Goal: Information Seeking & Learning: Learn about a topic

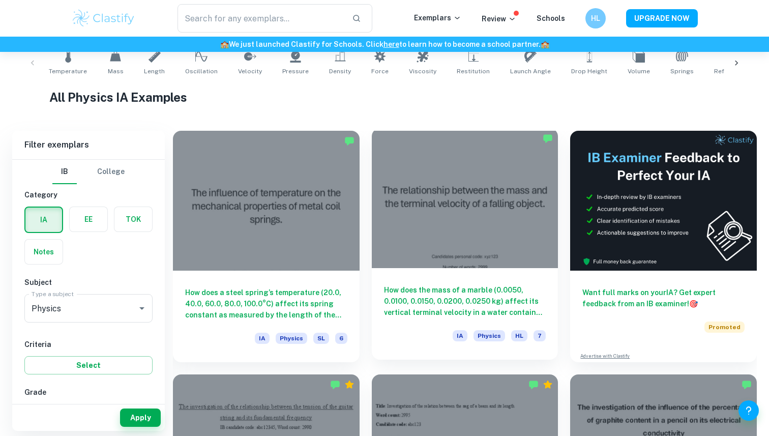
scroll to position [243, 0]
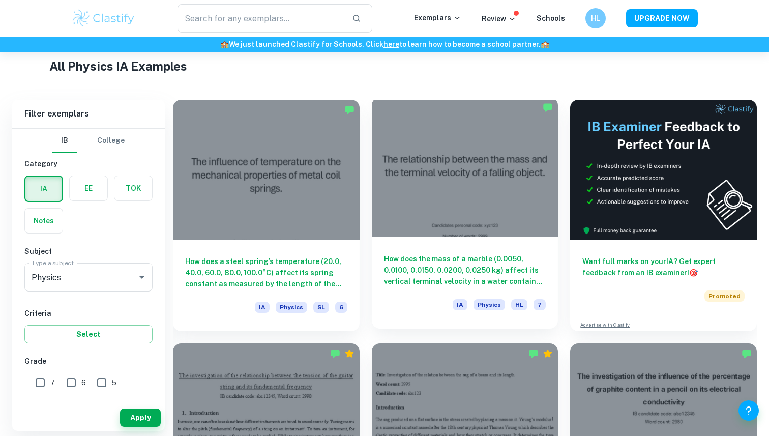
click at [449, 265] on h6 "How does the mass of a marble (0.0050, 0.0100, 0.0150, 0.0200, 0.0250 kg) affec…" at bounding box center [465, 270] width 162 height 34
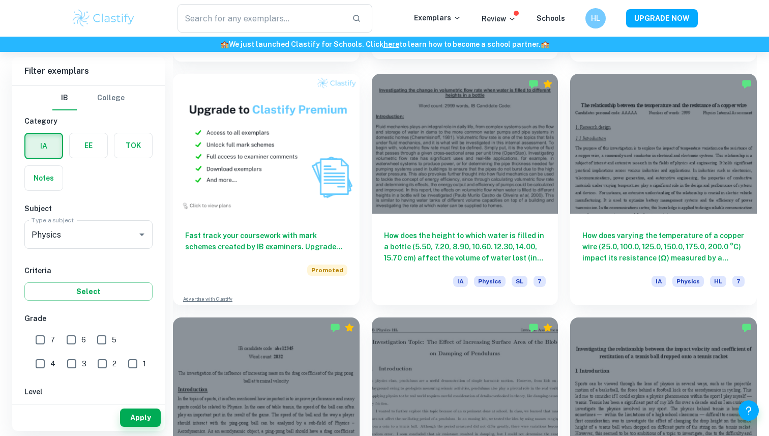
scroll to position [759, 0]
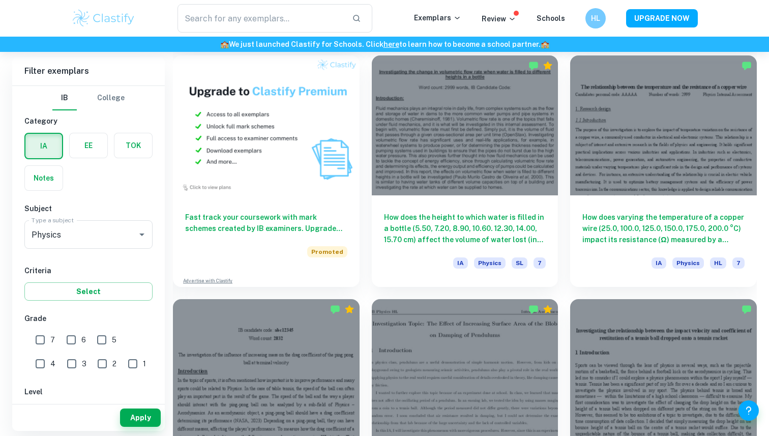
click at [542, 243] on div "How does the height to which water is filled in a bottle (5.50, 7.20, 8.90, 10.…" at bounding box center [465, 241] width 187 height 92
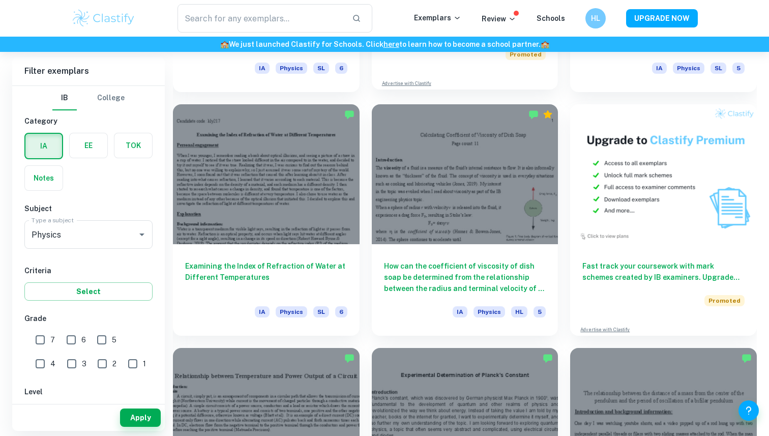
scroll to position [3188, 0]
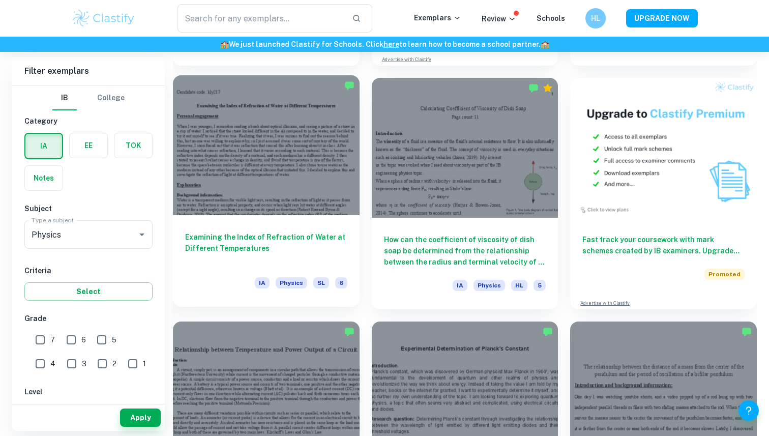
click at [273, 128] on div at bounding box center [266, 145] width 187 height 140
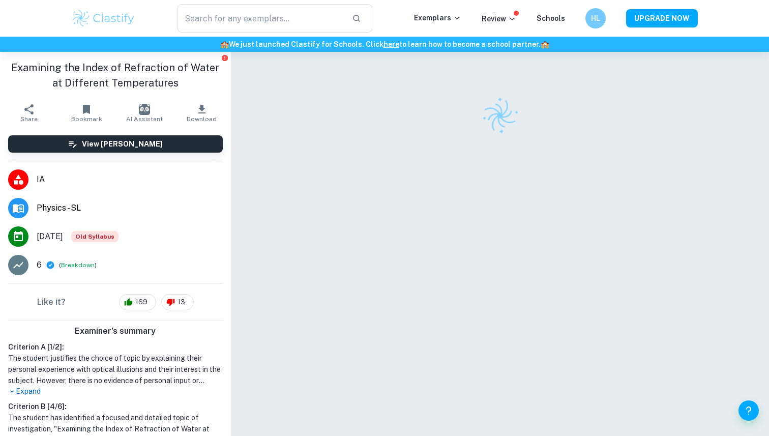
scroll to position [30, 0]
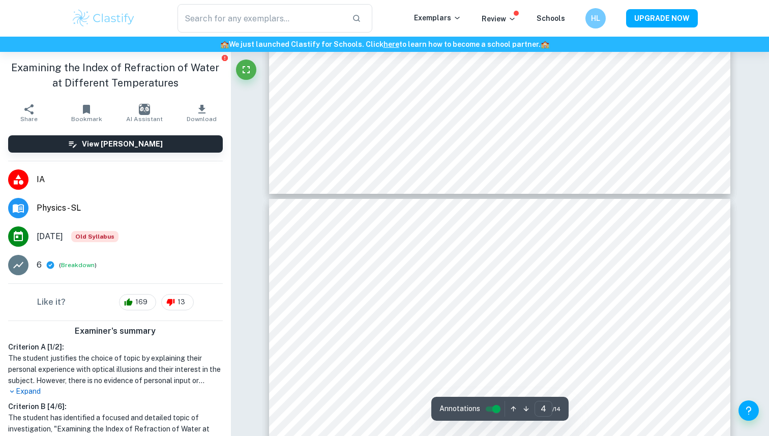
type input "5"
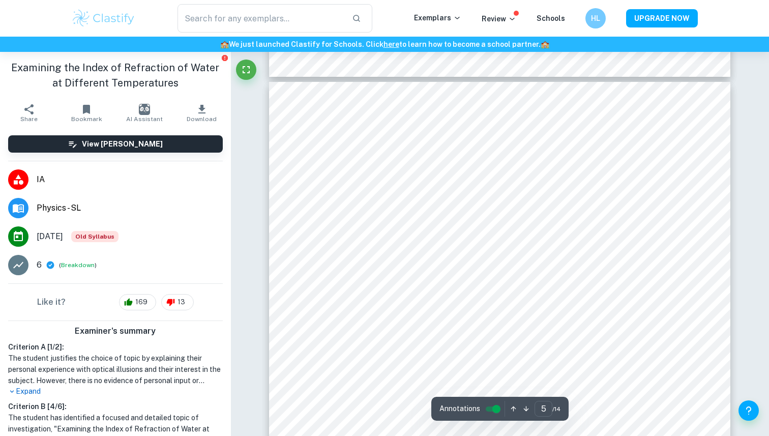
scroll to position [2550, 0]
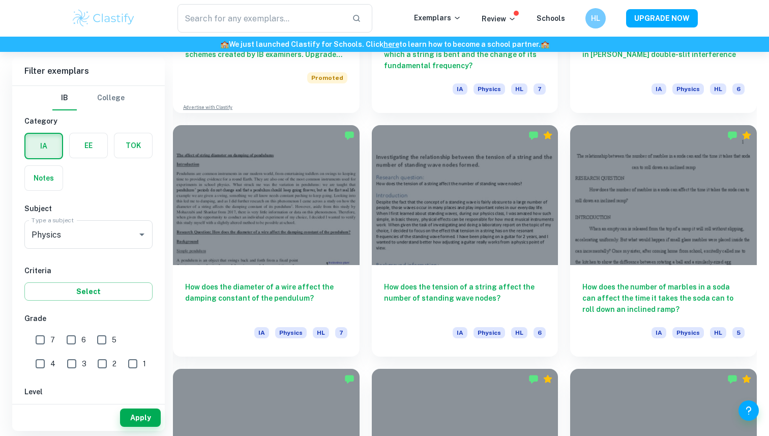
scroll to position [12716, 0]
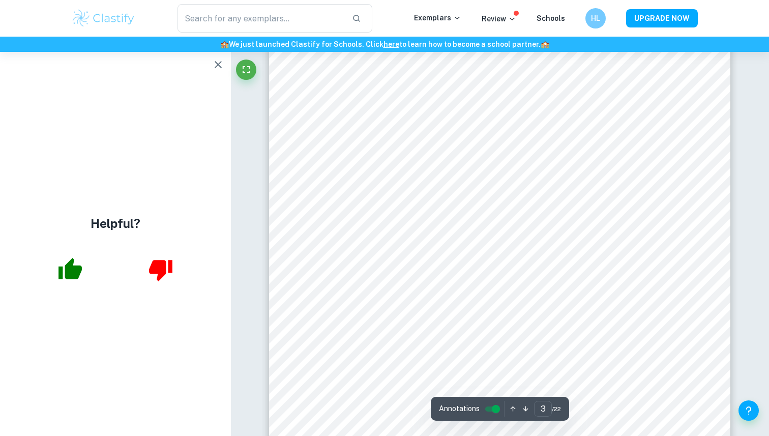
scroll to position [1626, 0]
click at [219, 63] on icon "button" at bounding box center [218, 64] width 7 height 7
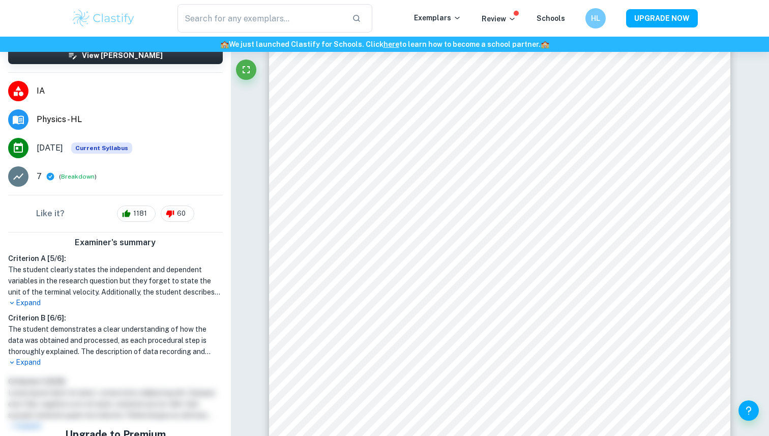
scroll to position [2841, 0]
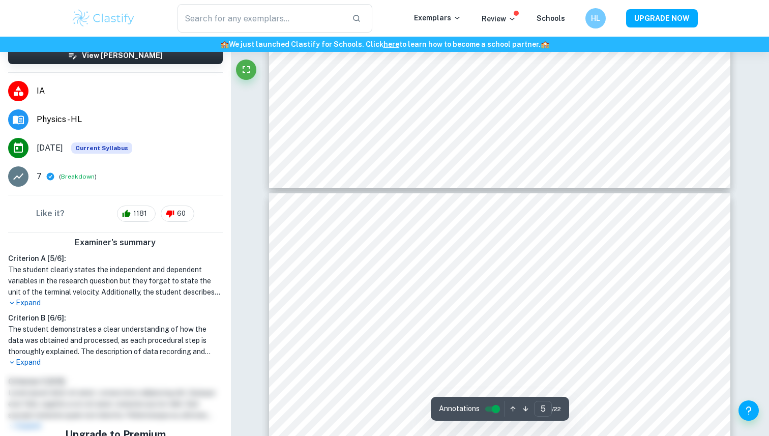
type input "6"
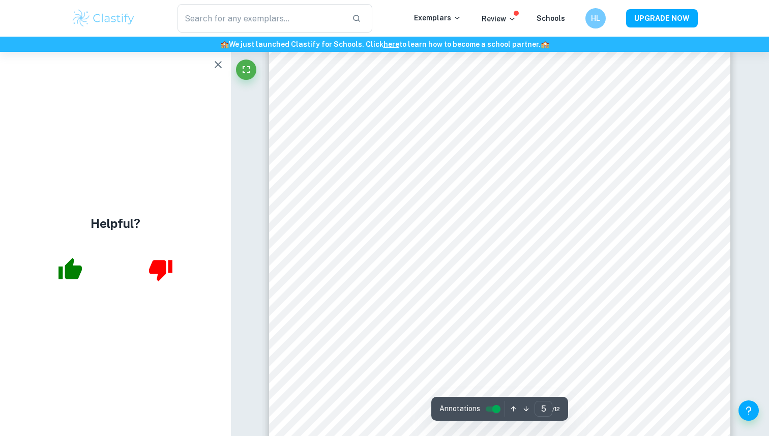
scroll to position [2701, 0]
click at [217, 61] on icon "button" at bounding box center [218, 64] width 12 height 12
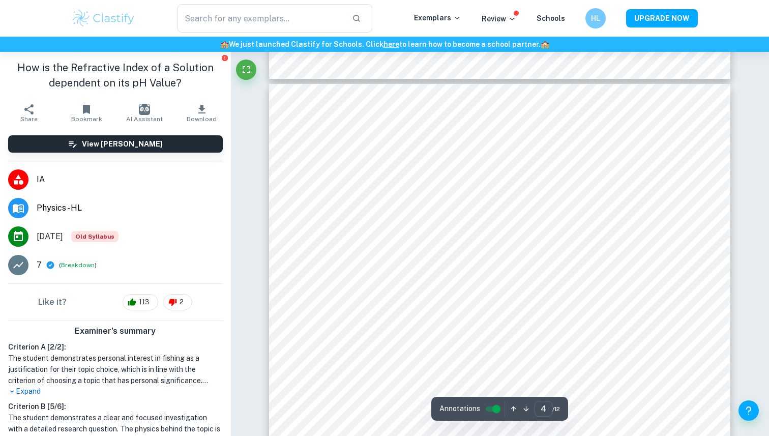
scroll to position [2314, 0]
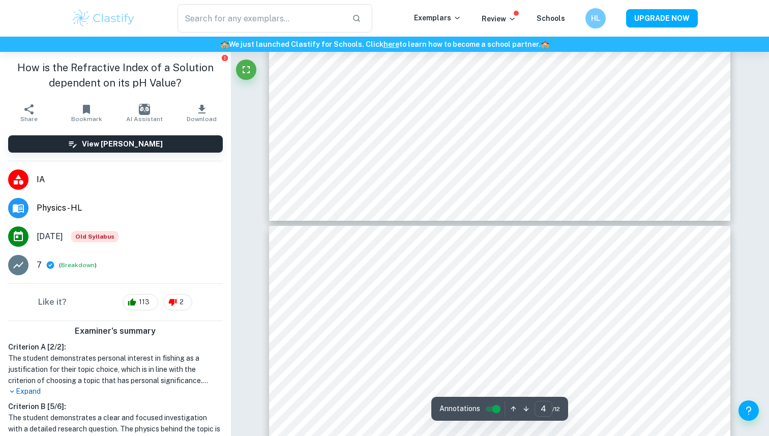
type input "5"
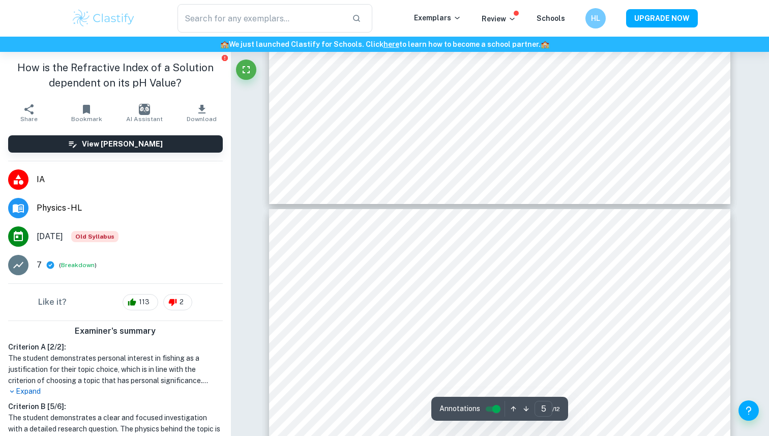
scroll to position [2420, 0]
